Goal: Task Accomplishment & Management: Use online tool/utility

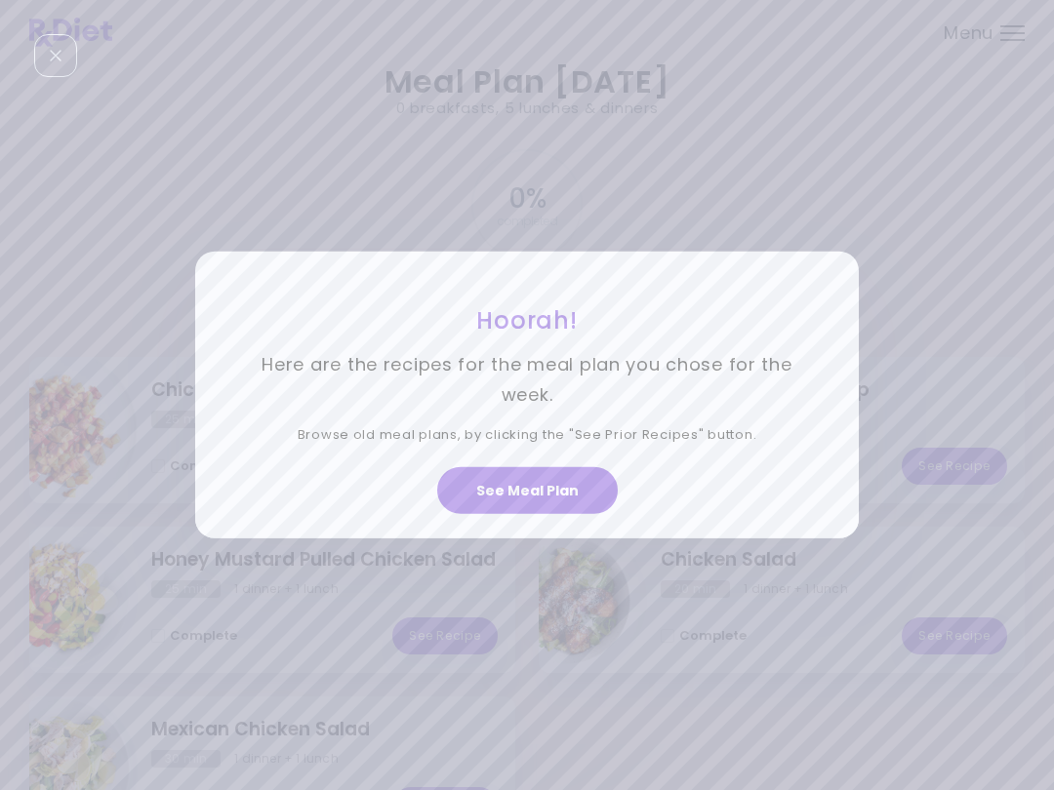
click at [572, 481] on button "See Meal Plan" at bounding box center [527, 490] width 180 height 47
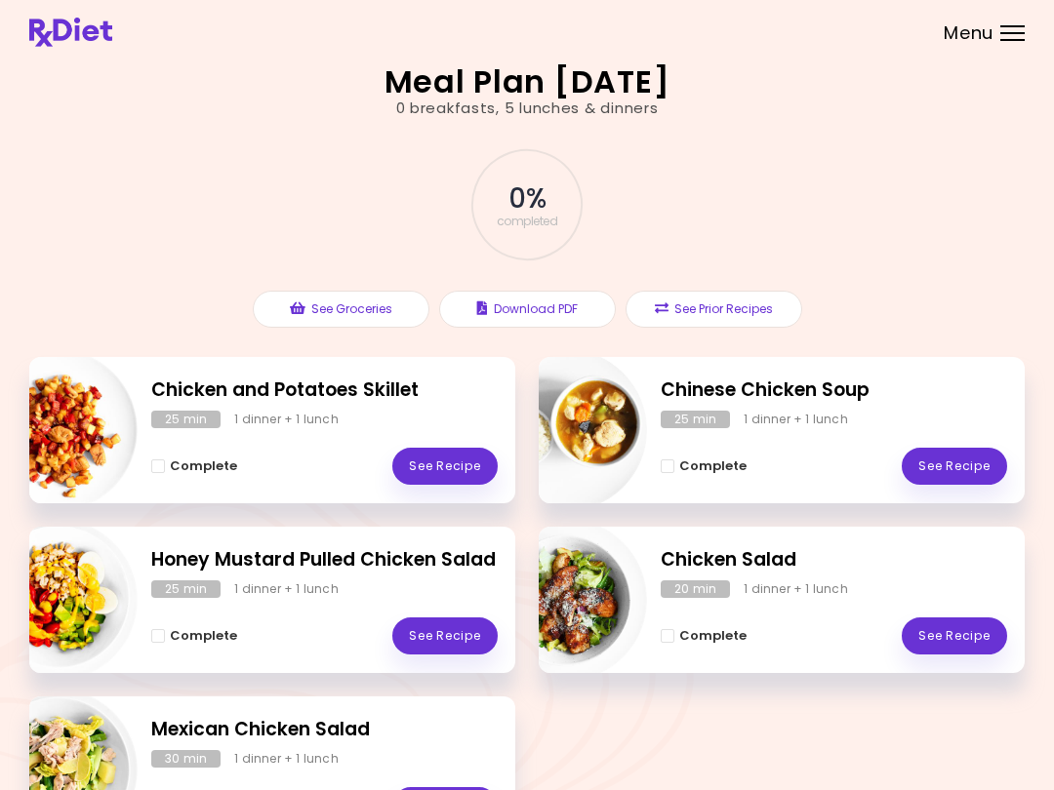
click at [957, 470] on link "See Recipe" at bounding box center [953, 466] width 105 height 37
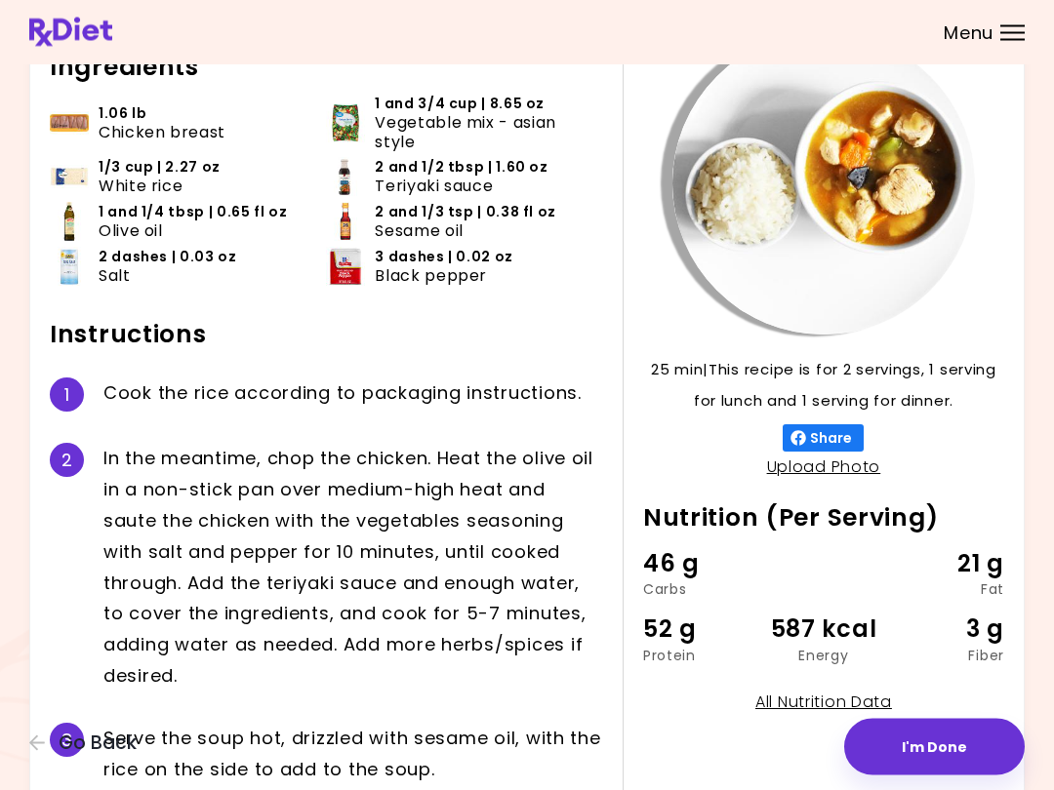
scroll to position [225, 0]
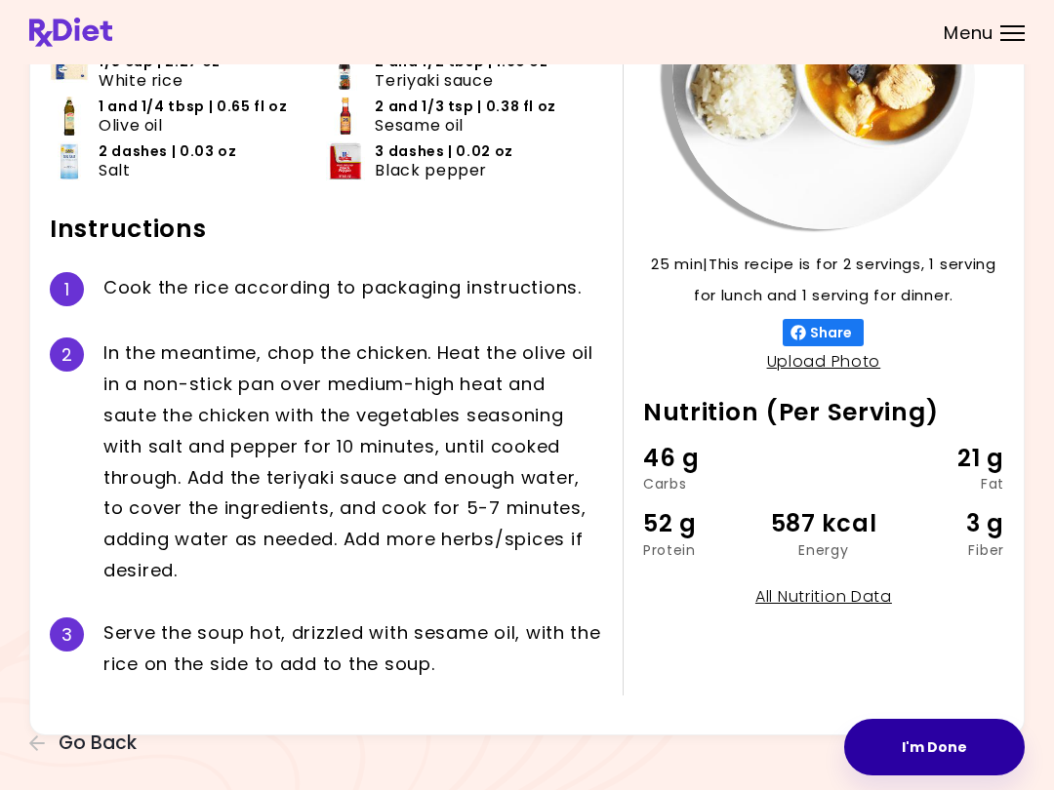
click at [939, 755] on button "I'm Done" at bounding box center [934, 747] width 180 height 57
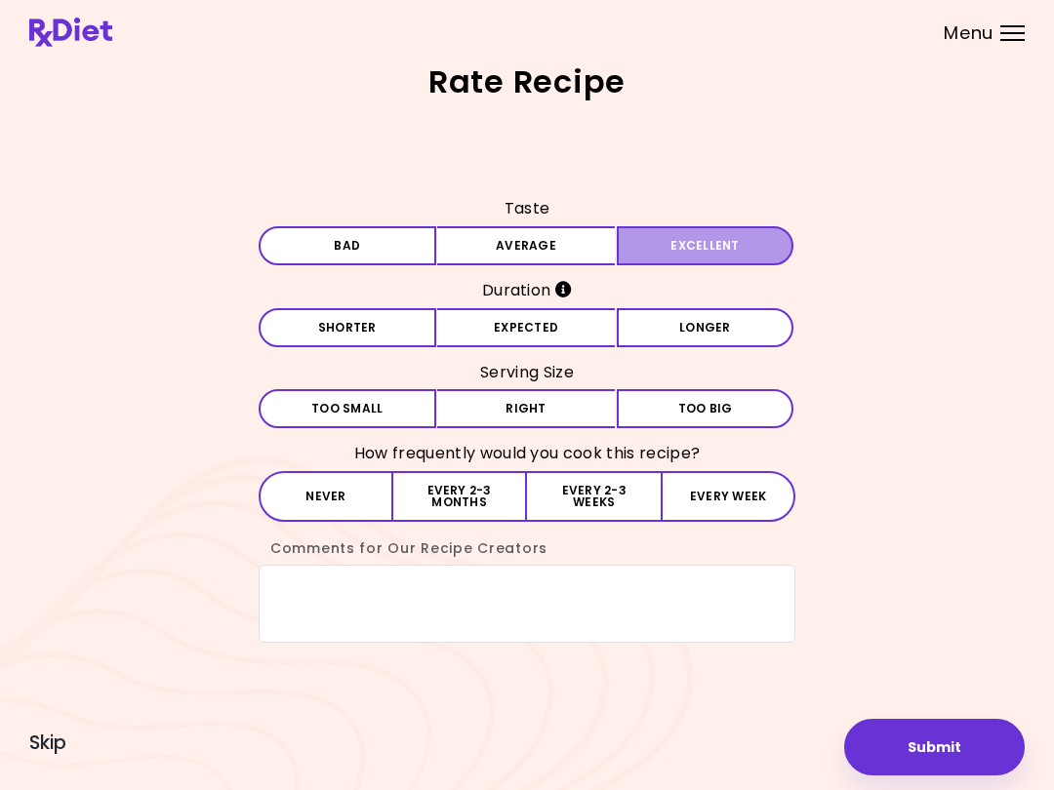
click at [701, 231] on button "Excellent" at bounding box center [706, 245] width 178 height 39
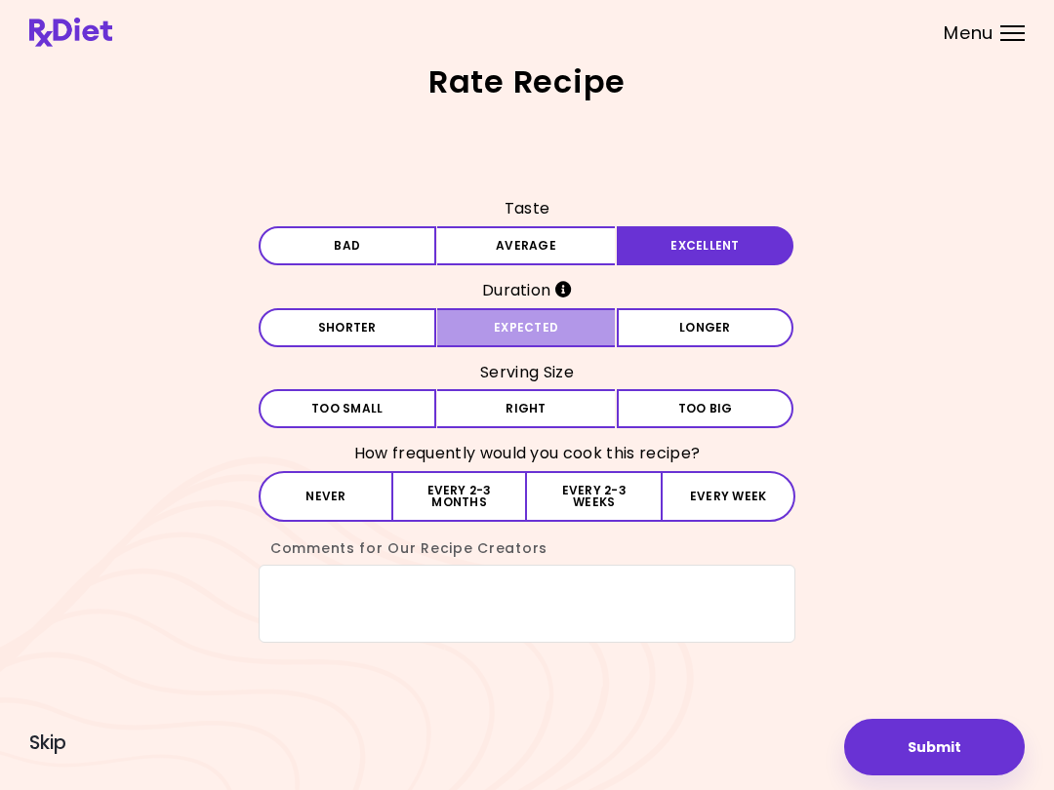
click at [588, 324] on button "Expected" at bounding box center [526, 327] width 178 height 39
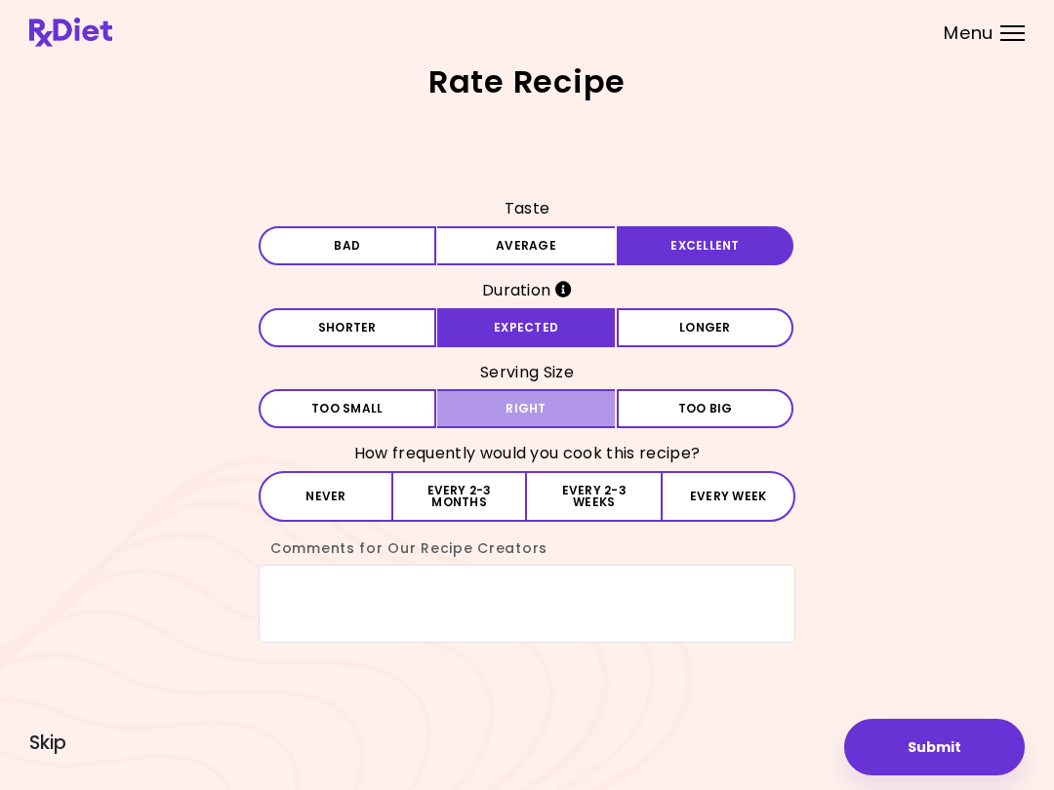
click at [590, 401] on button "Right" at bounding box center [526, 408] width 178 height 39
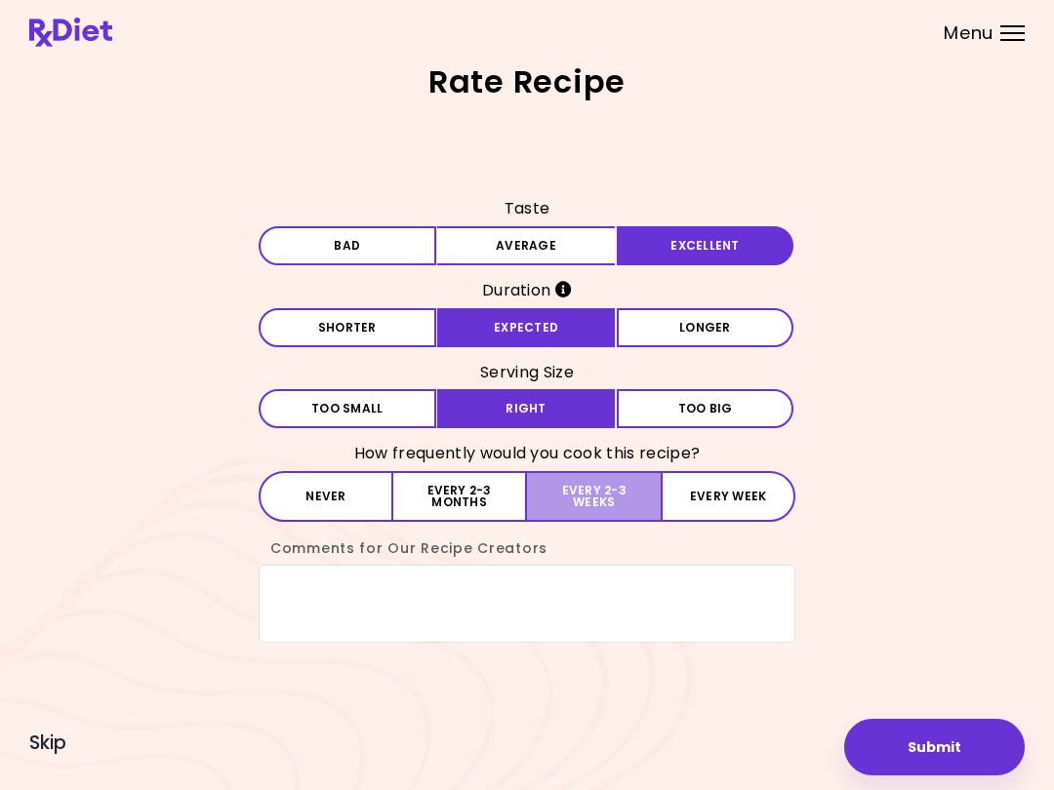
click at [608, 489] on button "Every 2-3 weeks" at bounding box center [594, 496] width 134 height 51
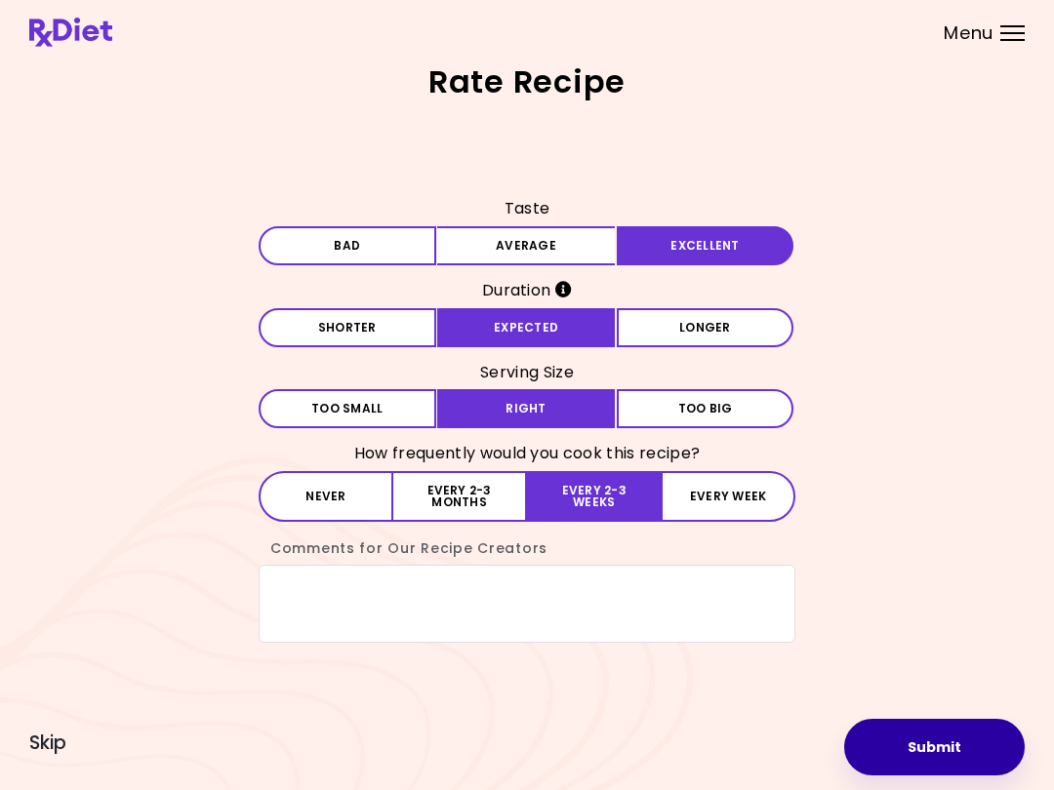
click at [931, 748] on button "Submit" at bounding box center [934, 747] width 180 height 57
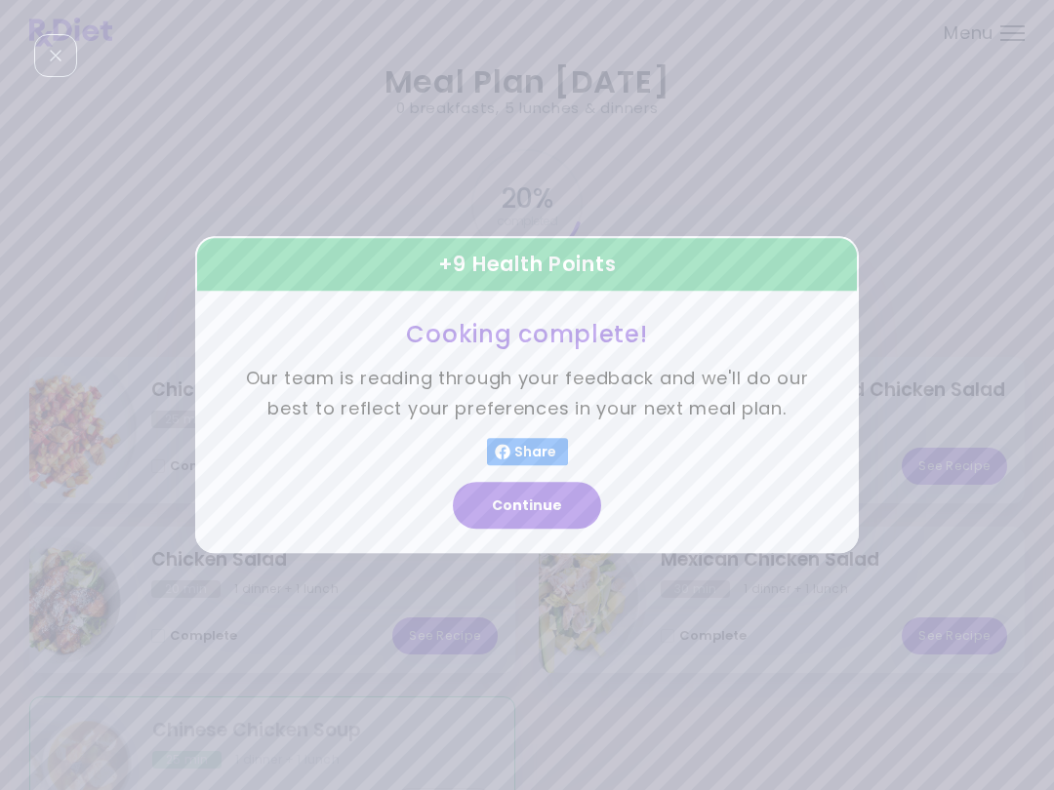
click at [561, 499] on button "Continue" at bounding box center [527, 506] width 148 height 47
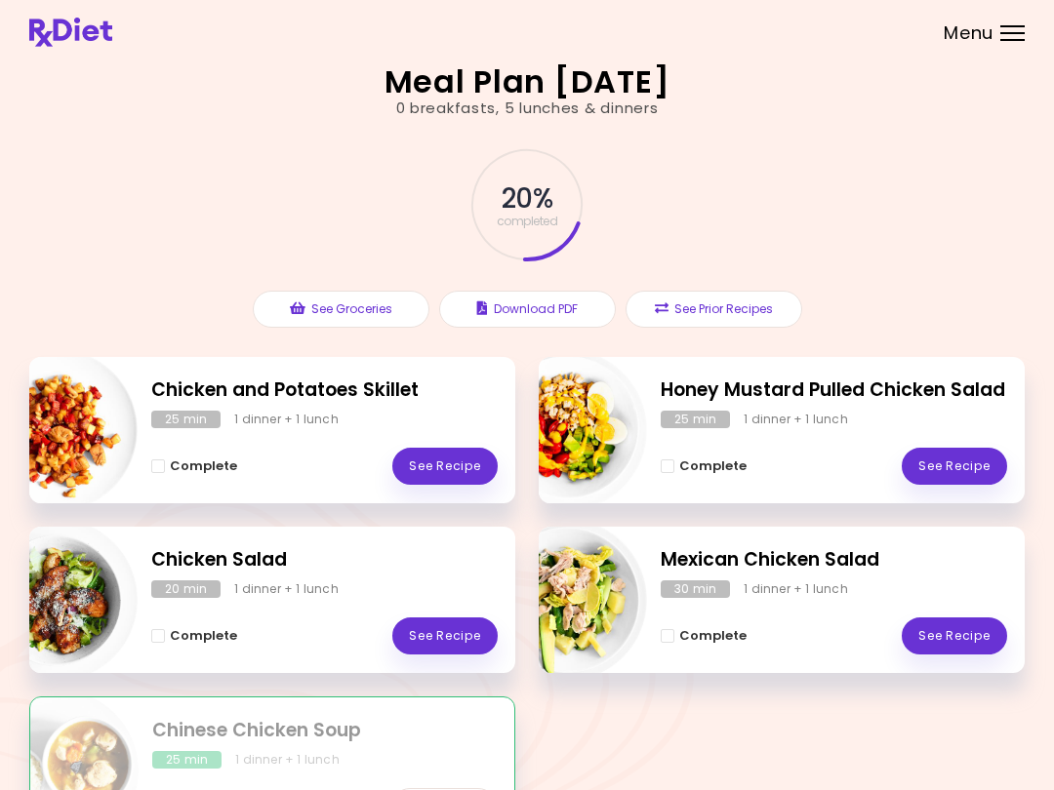
click at [463, 455] on link "See Recipe" at bounding box center [444, 466] width 105 height 37
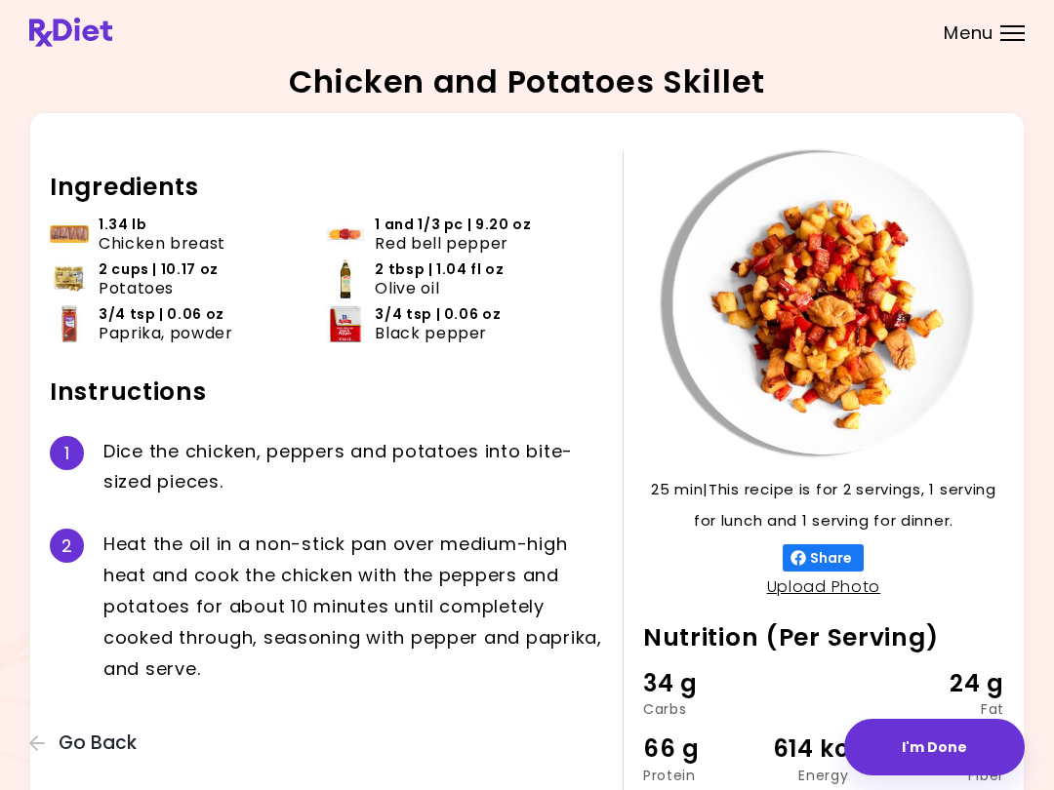
click at [954, 752] on button "I'm Done" at bounding box center [934, 747] width 180 height 57
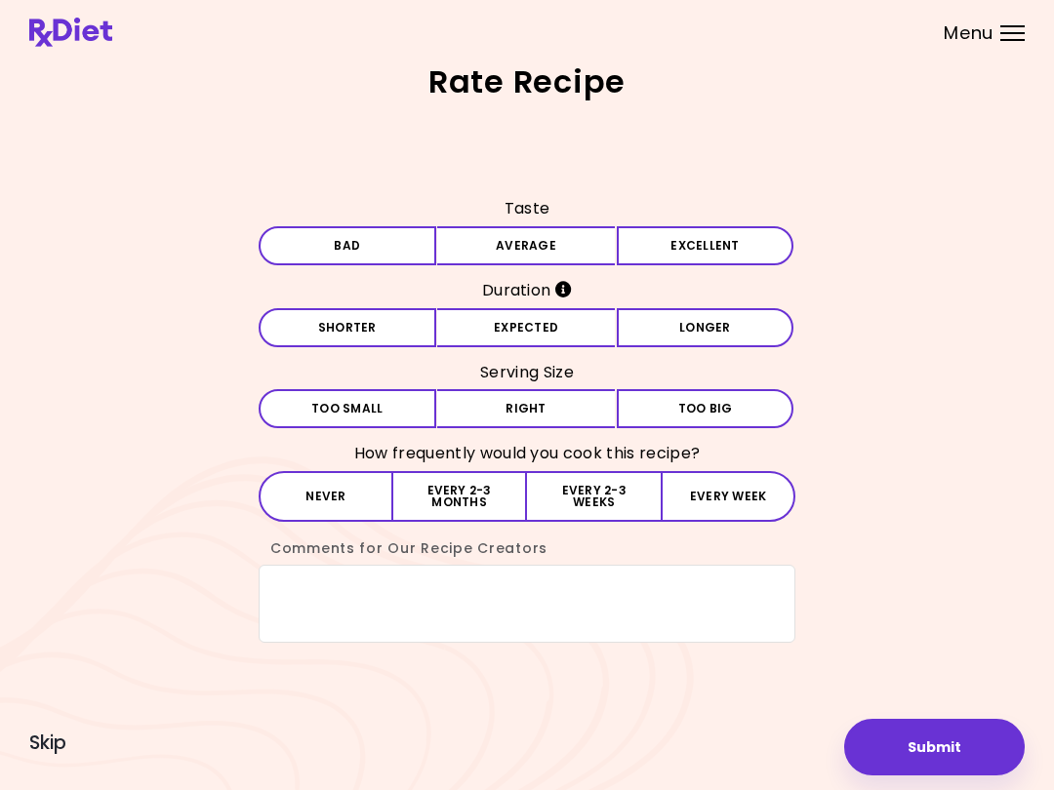
click at [591, 241] on button "Average" at bounding box center [526, 245] width 178 height 39
click at [576, 323] on button "Expected" at bounding box center [526, 327] width 178 height 39
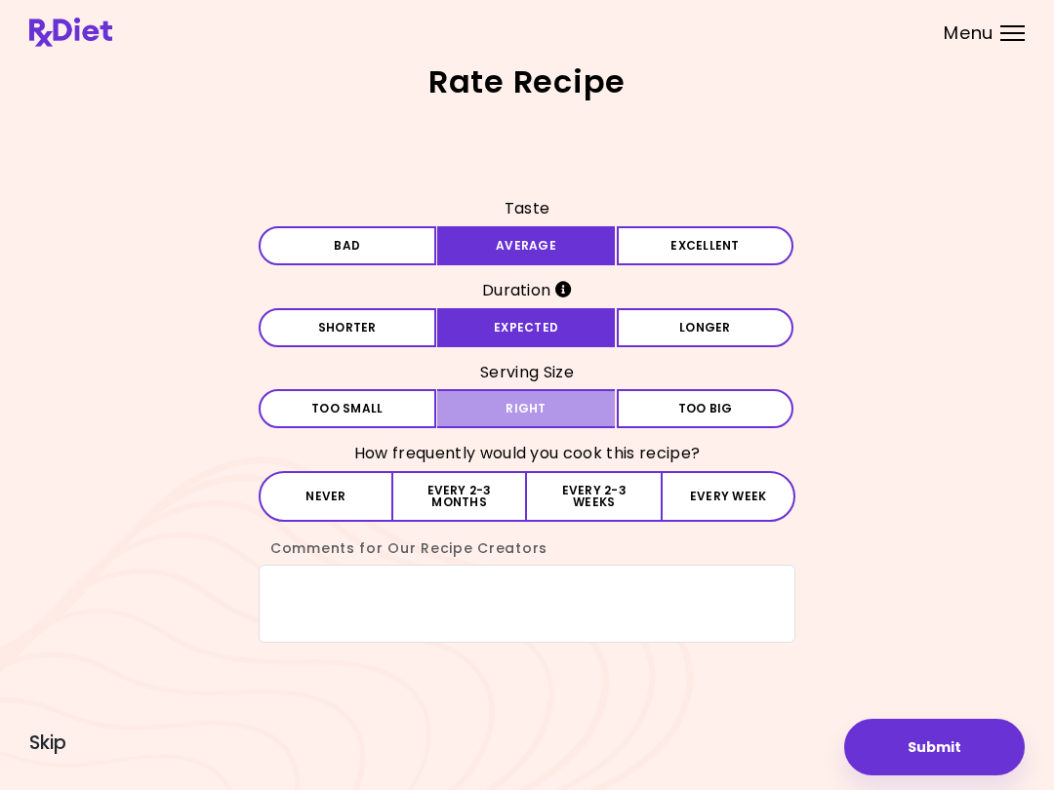
click at [588, 408] on button "Right" at bounding box center [526, 408] width 178 height 39
click at [489, 490] on button "Every 2-3 months" at bounding box center [460, 496] width 134 height 51
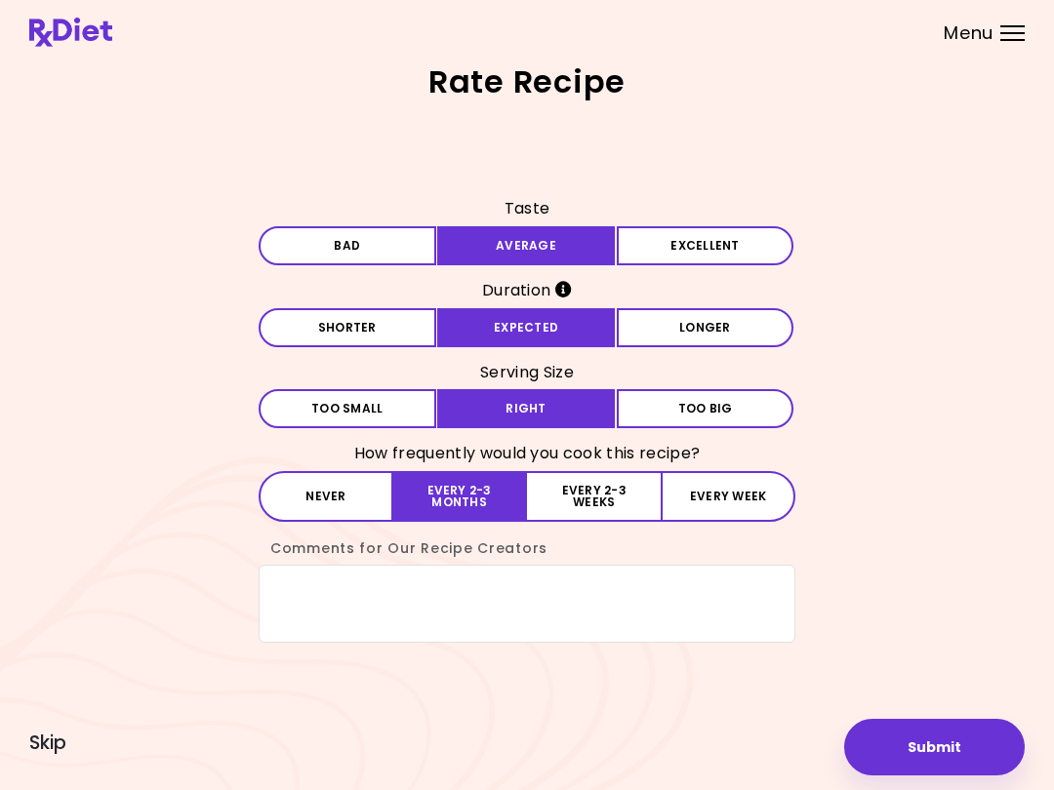
click at [936, 750] on button "Submit" at bounding box center [934, 747] width 180 height 57
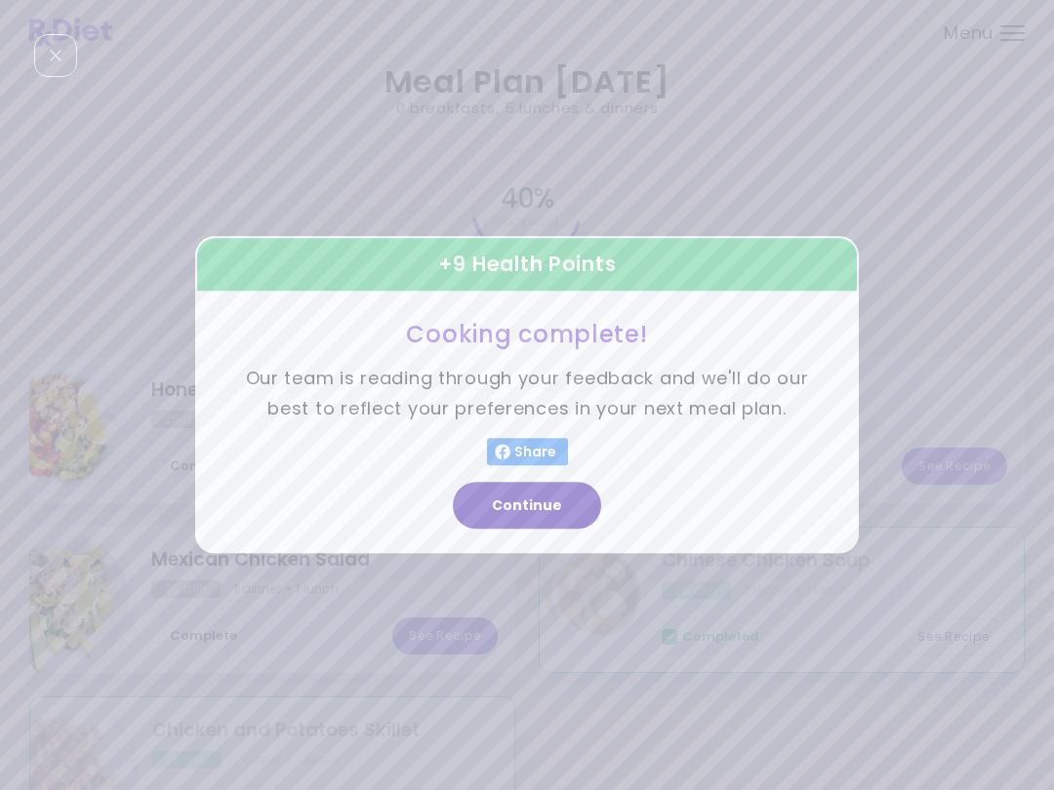
click at [565, 508] on button "Continue" at bounding box center [527, 506] width 148 height 47
